Goal: Navigation & Orientation: Find specific page/section

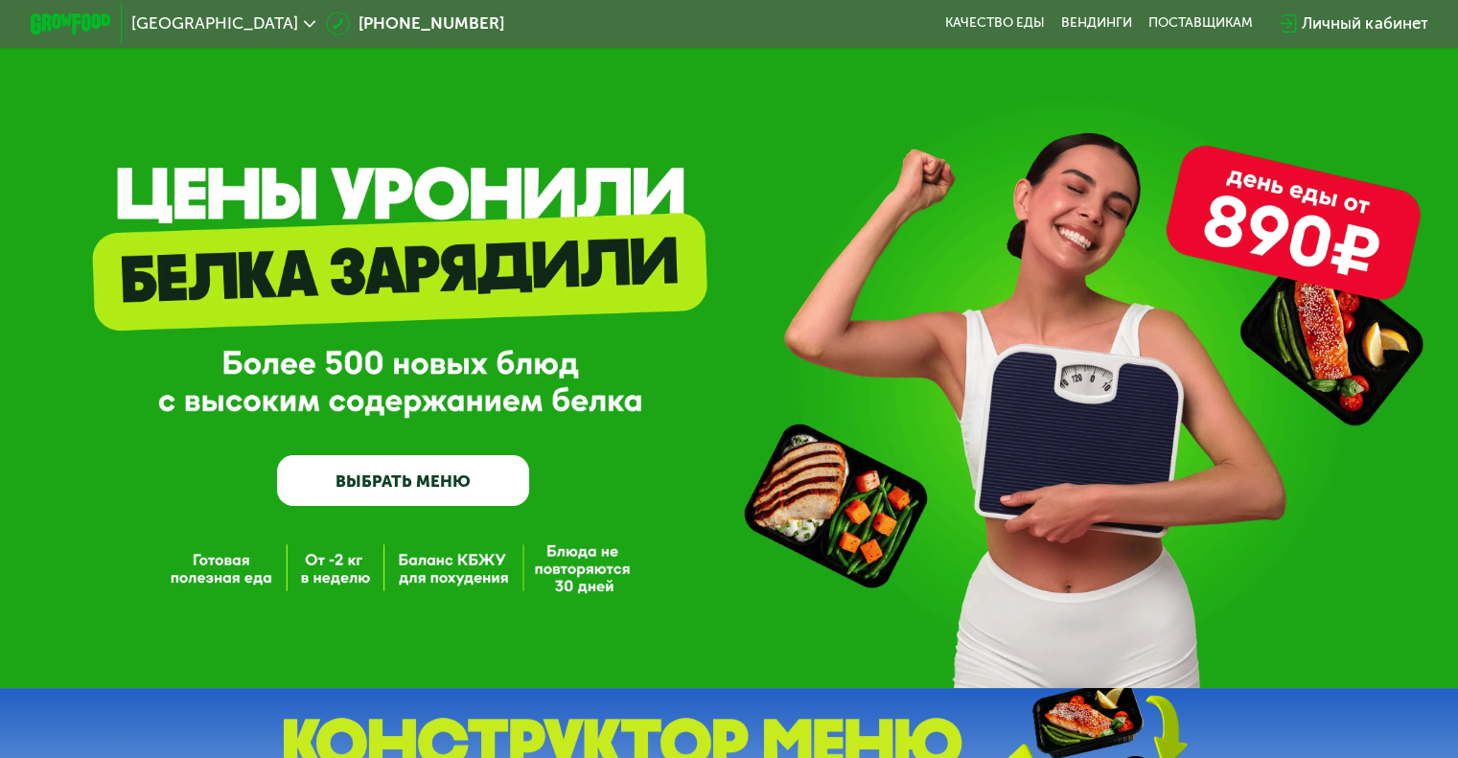
click at [244, 26] on span "[GEOGRAPHIC_DATA]" at bounding box center [214, 23] width 167 height 16
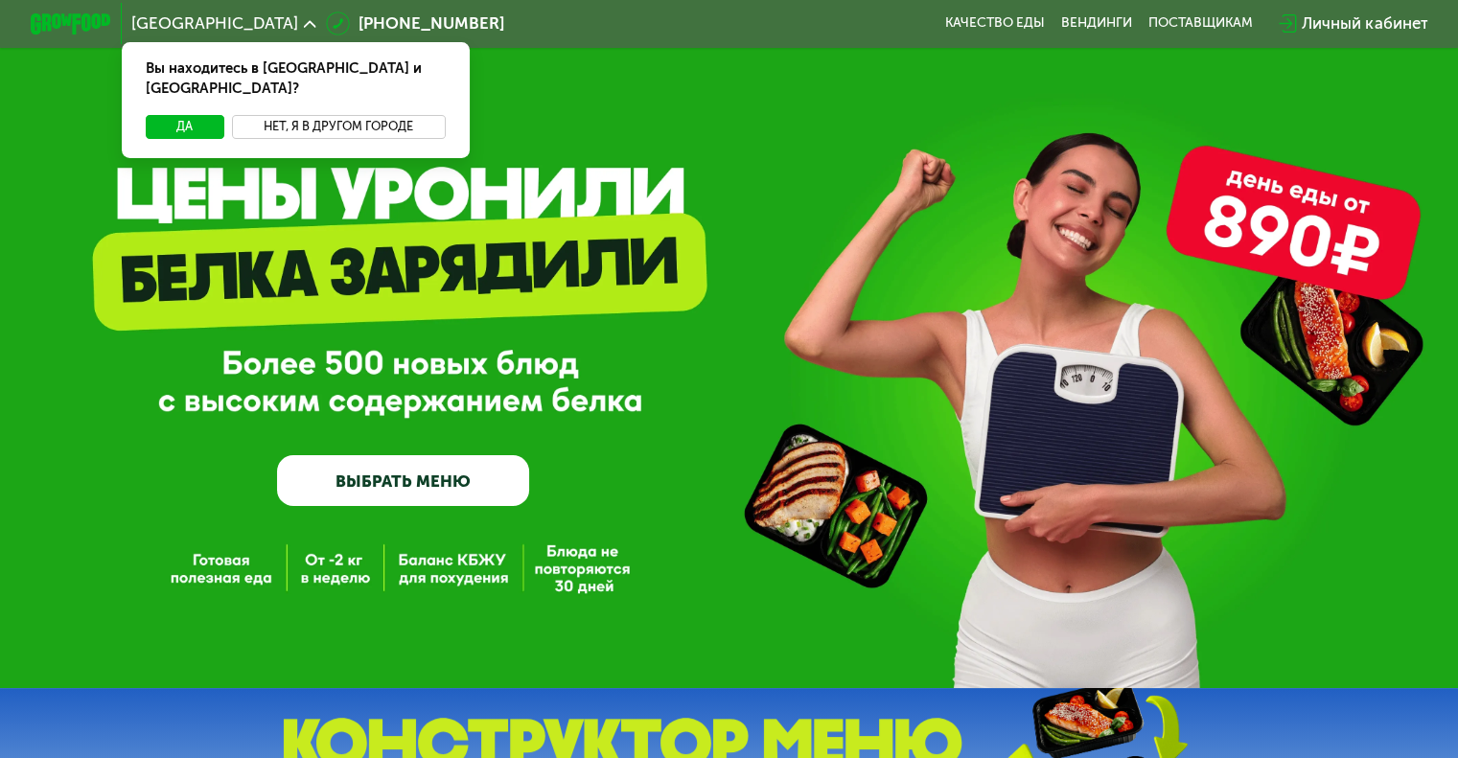
click at [276, 115] on button "Нет, я в другом городе" at bounding box center [339, 127] width 214 height 24
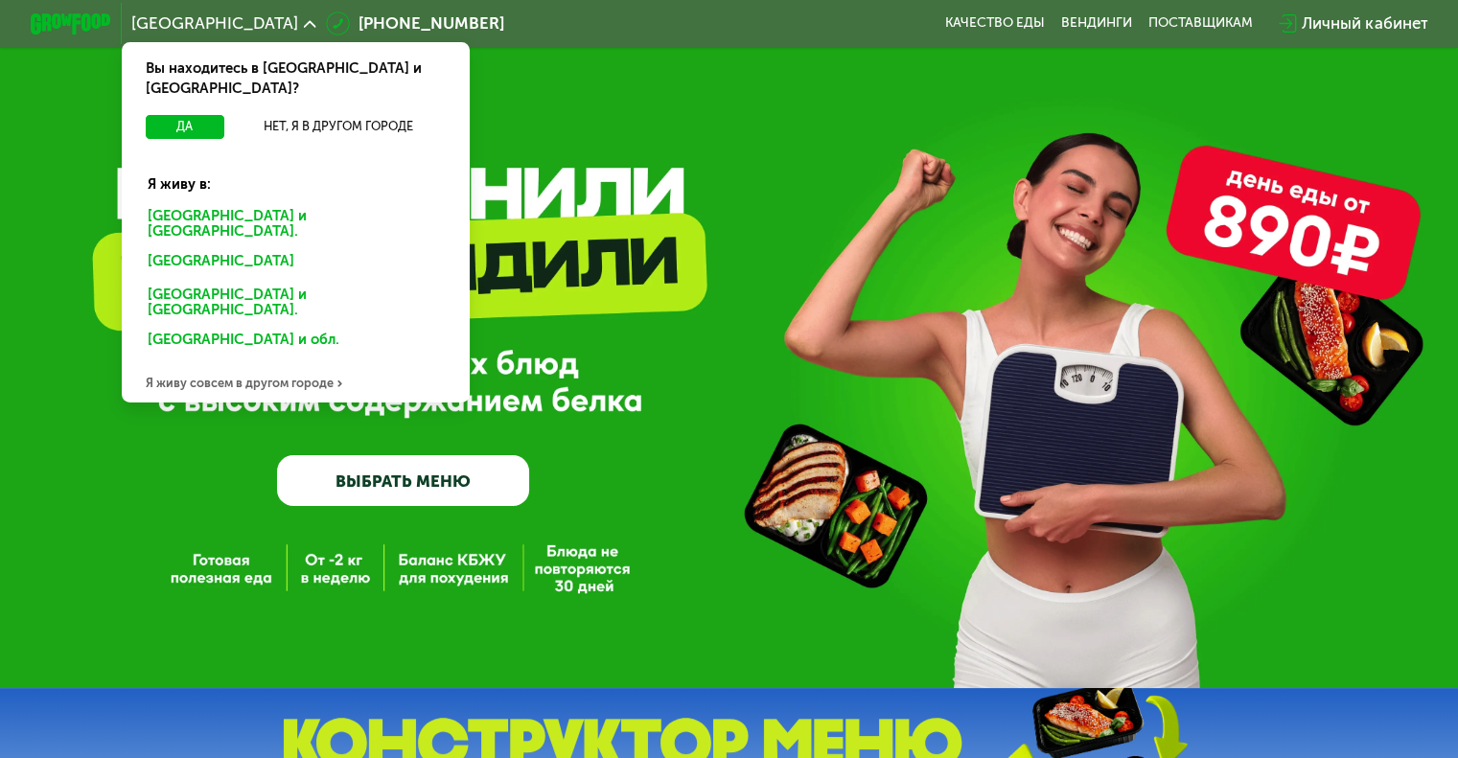
click at [196, 247] on div "[GEOGRAPHIC_DATA] и [GEOGRAPHIC_DATA]." at bounding box center [291, 263] width 316 height 33
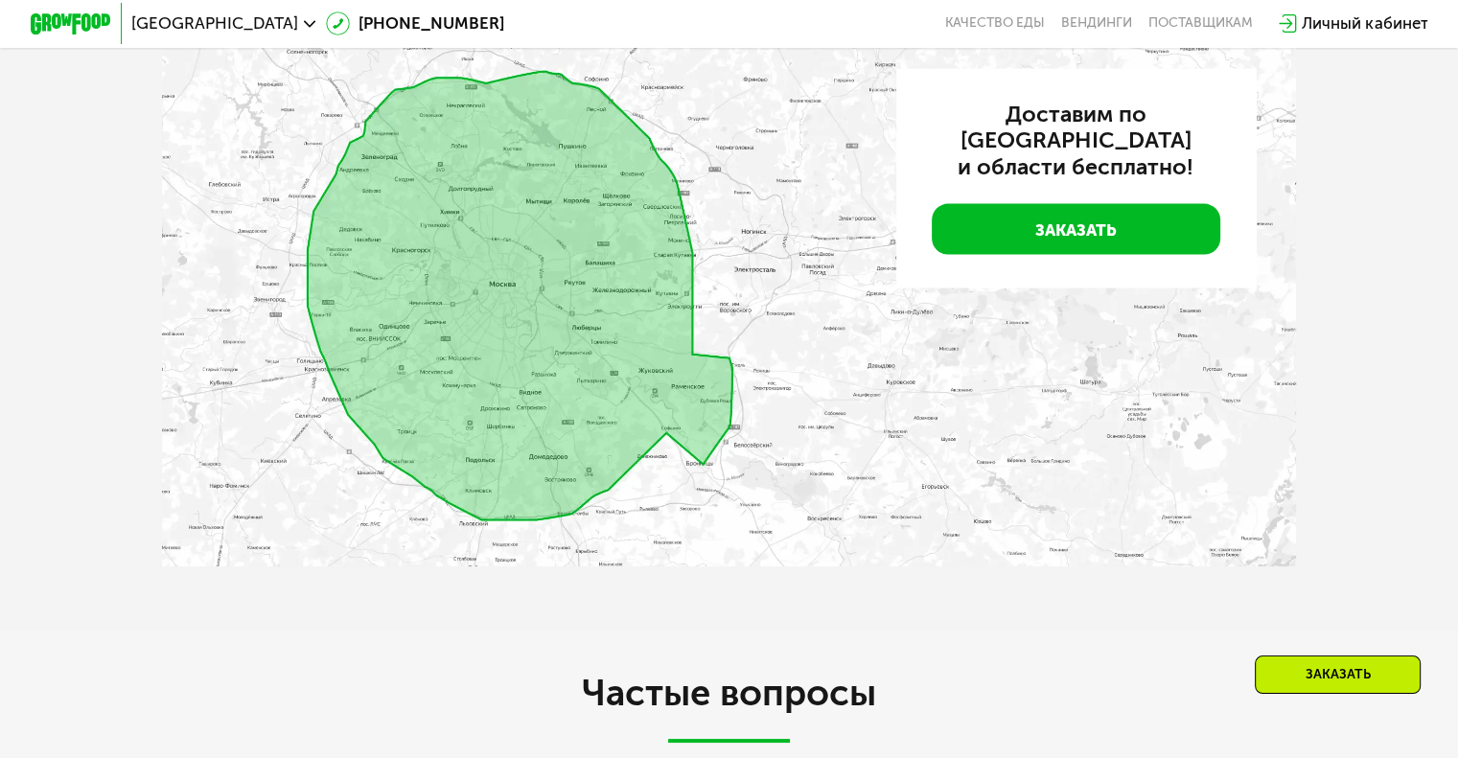
scroll to position [4182, 0]
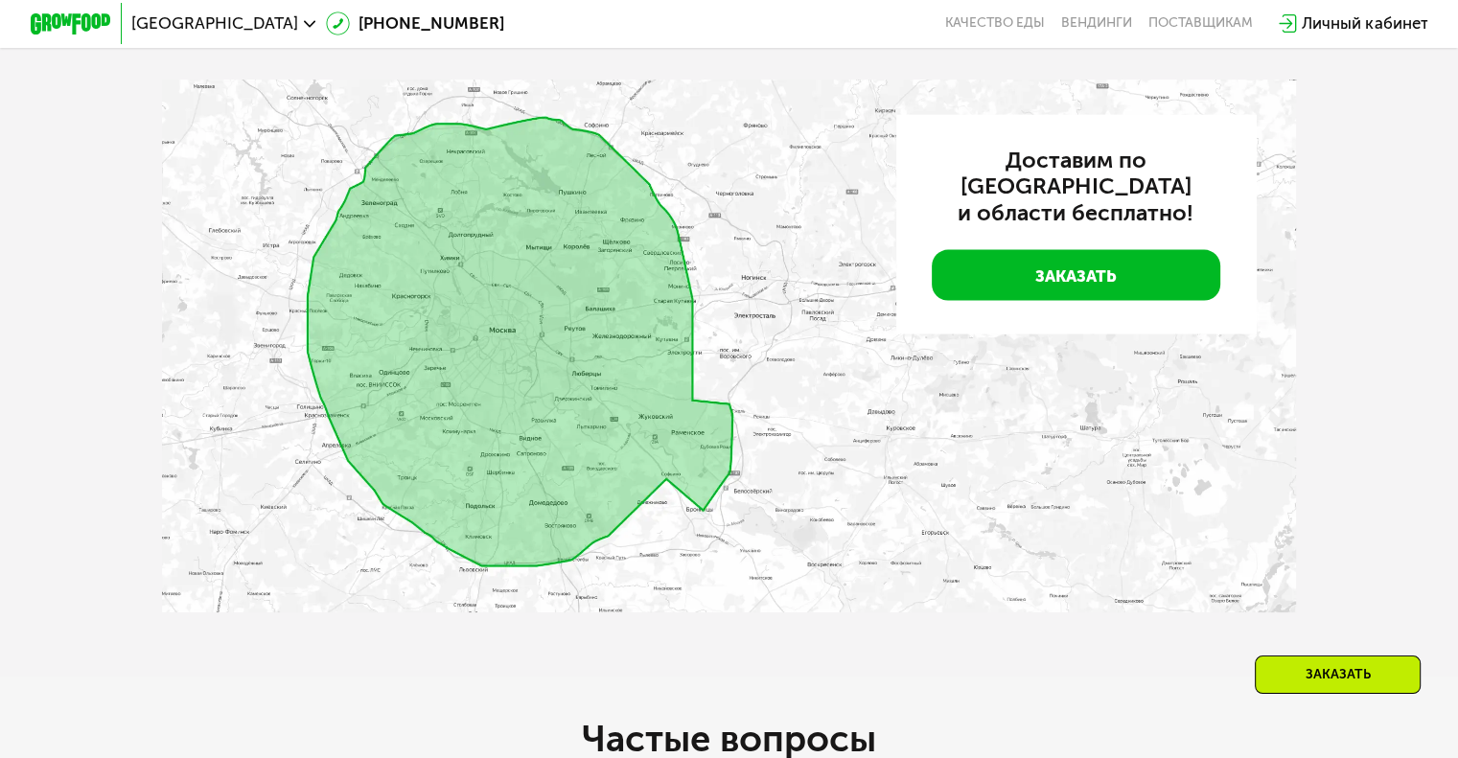
click at [92, 218] on div "Бесплатная доставка Доставим по Москве и области бесплатно! Заказать" at bounding box center [729, 302] width 1458 height 750
